Goal: Task Accomplishment & Management: Manage account settings

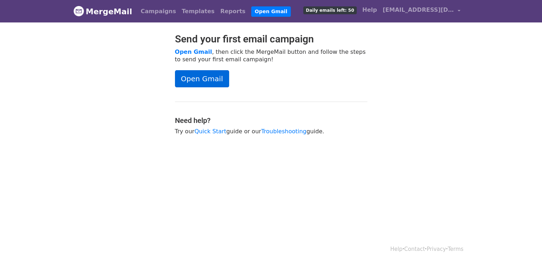
drag, startPoint x: 197, startPoint y: 88, endPoint x: 199, endPoint y: 79, distance: 9.5
click at [197, 88] on div "Send your first email campaign Open Gmail , then click the MergeMail button and…" at bounding box center [271, 87] width 203 height 109
click at [199, 79] on link "Open Gmail" at bounding box center [202, 78] width 54 height 17
click at [407, 80] on div "Send your first email campaign Open Gmail , then click the MergeMail button and…" at bounding box center [271, 87] width 406 height 109
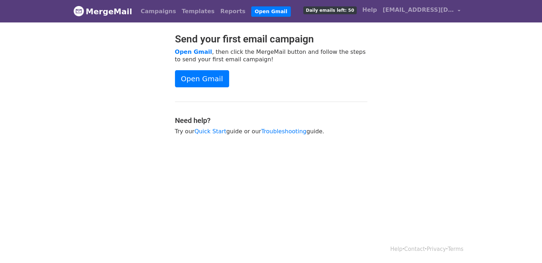
click at [437, 79] on div "Send your first email campaign Open Gmail , then click the MergeMail button and…" at bounding box center [271, 87] width 406 height 109
click at [392, 71] on div "Send your first email campaign Open Gmail , then click the MergeMail button and…" at bounding box center [271, 87] width 406 height 109
click at [192, 80] on link "Open Gmail" at bounding box center [202, 78] width 54 height 17
click at [414, 10] on span "[EMAIL_ADDRESS][DOMAIN_NAME]" at bounding box center [417, 10] width 71 height 9
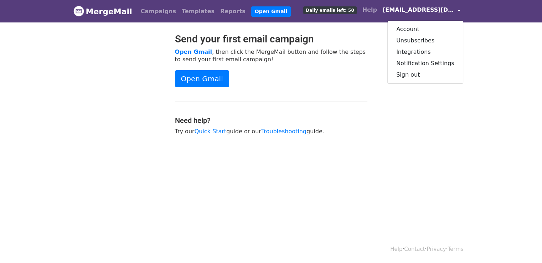
click at [414, 10] on span "[EMAIL_ADDRESS][DOMAIN_NAME]" at bounding box center [417, 10] width 71 height 9
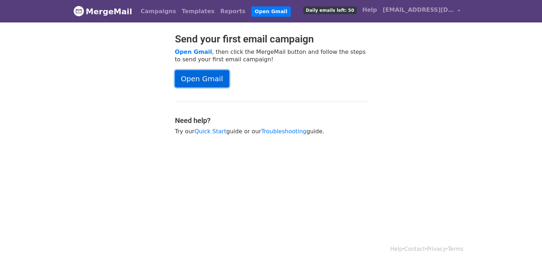
click at [191, 81] on link "Open Gmail" at bounding box center [202, 78] width 54 height 17
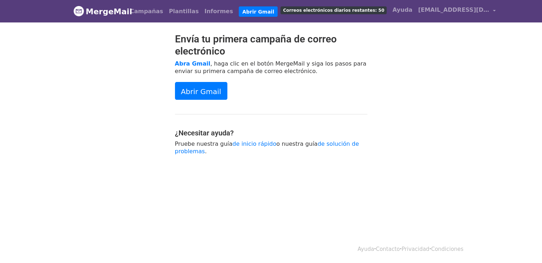
click at [367, 85] on div "Envía tu primera campaña de correo electrónico Abra Gmail , haga clic en el bot…" at bounding box center [271, 97] width 203 height 129
click at [154, 13] on font "Campañas" at bounding box center [146, 11] width 33 height 7
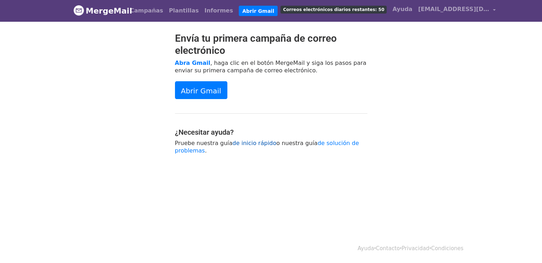
click at [251, 146] on font "de inicio rápido" at bounding box center [254, 143] width 44 height 7
click at [335, 9] on font "Correos electrónicos diarios restantes: 50" at bounding box center [333, 9] width 101 height 5
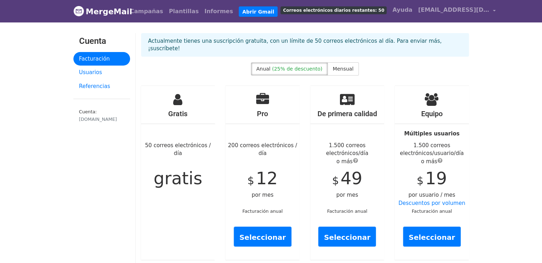
click at [191, 109] on h4 "Gratis" at bounding box center [178, 113] width 74 height 9
click at [94, 72] on font "Usuarios" at bounding box center [90, 72] width 23 height 6
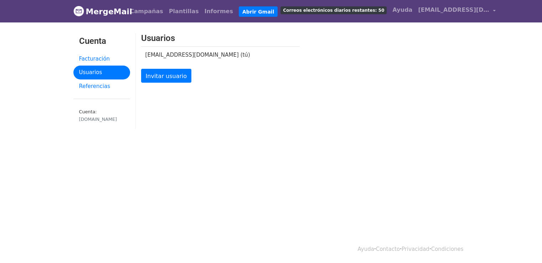
click at [202, 56] on font "saclippi@lippioutdoor.com (tú)" at bounding box center [197, 55] width 105 height 6
drag, startPoint x: 214, startPoint y: 62, endPoint x: 376, endPoint y: 71, distance: 163.0
click at [376, 71] on div "Usuarios saclippi@lippioutdoor.com (tú) Invitar usuario" at bounding box center [305, 62] width 338 height 58
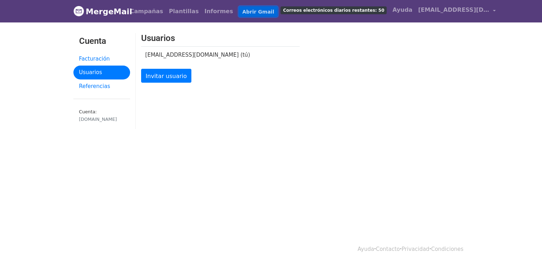
click at [242, 12] on font "Abrir Gmail" at bounding box center [258, 12] width 32 height 6
click at [340, 69] on div "Usuarios saclippi@lippioutdoor.com (tú) Invitar usuario" at bounding box center [305, 62] width 338 height 58
click at [418, 10] on font "[EMAIL_ADDRESS][DOMAIN_NAME]" at bounding box center [473, 9] width 111 height 7
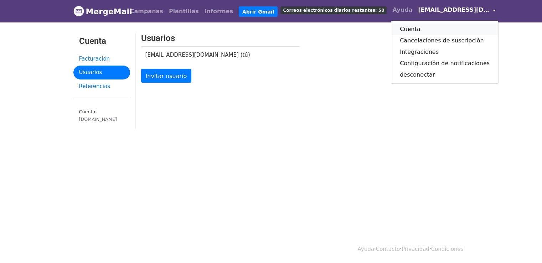
click at [409, 31] on link "Cuenta" at bounding box center [444, 29] width 107 height 11
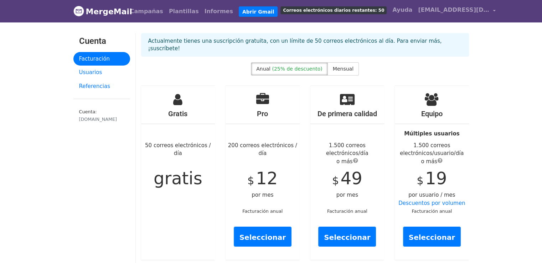
click at [160, 109] on h4 "Gratis" at bounding box center [178, 113] width 74 height 9
click at [203, 109] on h4 "Gratis" at bounding box center [178, 113] width 74 height 9
click at [84, 73] on font "Usuarios" at bounding box center [90, 72] width 23 height 6
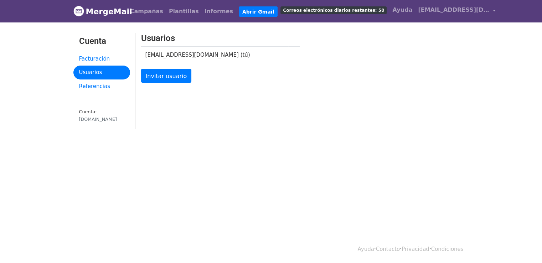
click at [96, 92] on link "Referencias" at bounding box center [101, 86] width 57 height 14
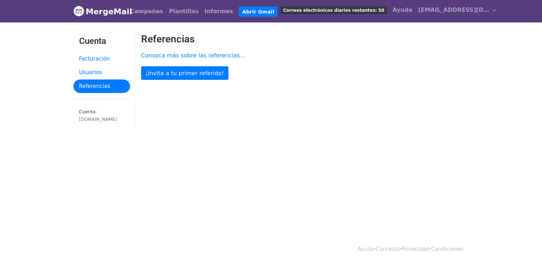
drag, startPoint x: 342, startPoint y: 111, endPoint x: 302, endPoint y: 102, distance: 41.2
click at [302, 102] on div "Referencias Conozca más sobre las referencias... ¡Invita a tu primer referido!" at bounding box center [305, 84] width 338 height 103
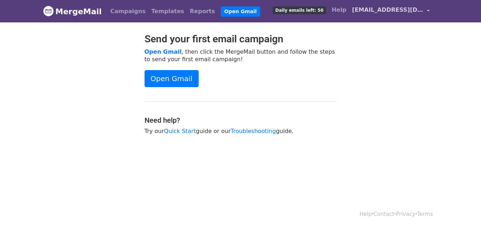
click at [387, 12] on span "[EMAIL_ADDRESS][DOMAIN_NAME]" at bounding box center [387, 10] width 71 height 9
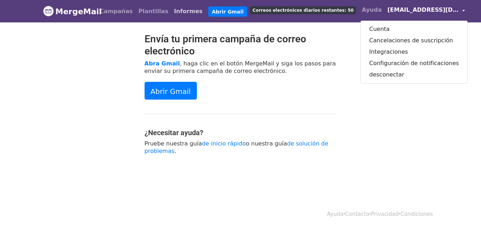
click at [181, 10] on font "Informes" at bounding box center [188, 11] width 28 height 7
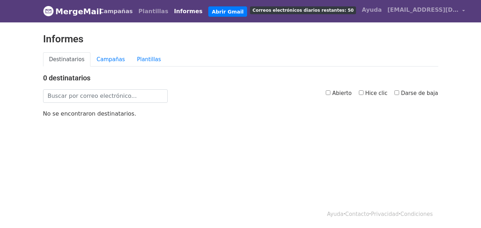
click at [130, 10] on font "Campañas" at bounding box center [116, 11] width 33 height 7
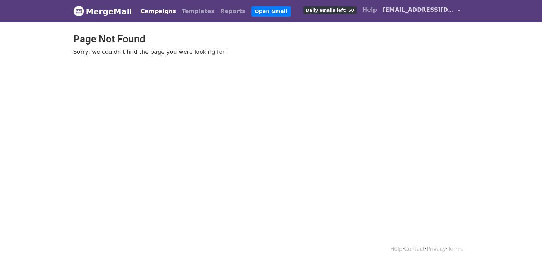
click at [412, 16] on link "[EMAIL_ADDRESS][DOMAIN_NAME]" at bounding box center [421, 11] width 83 height 17
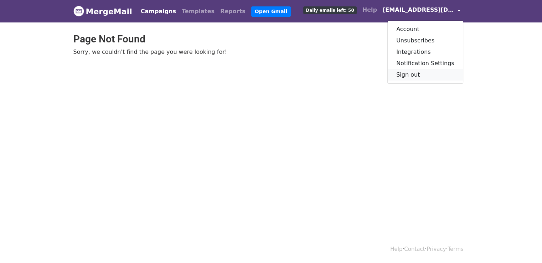
click at [416, 72] on link "Sign out" at bounding box center [424, 74] width 75 height 11
